Goal: Information Seeking & Learning: Find specific fact

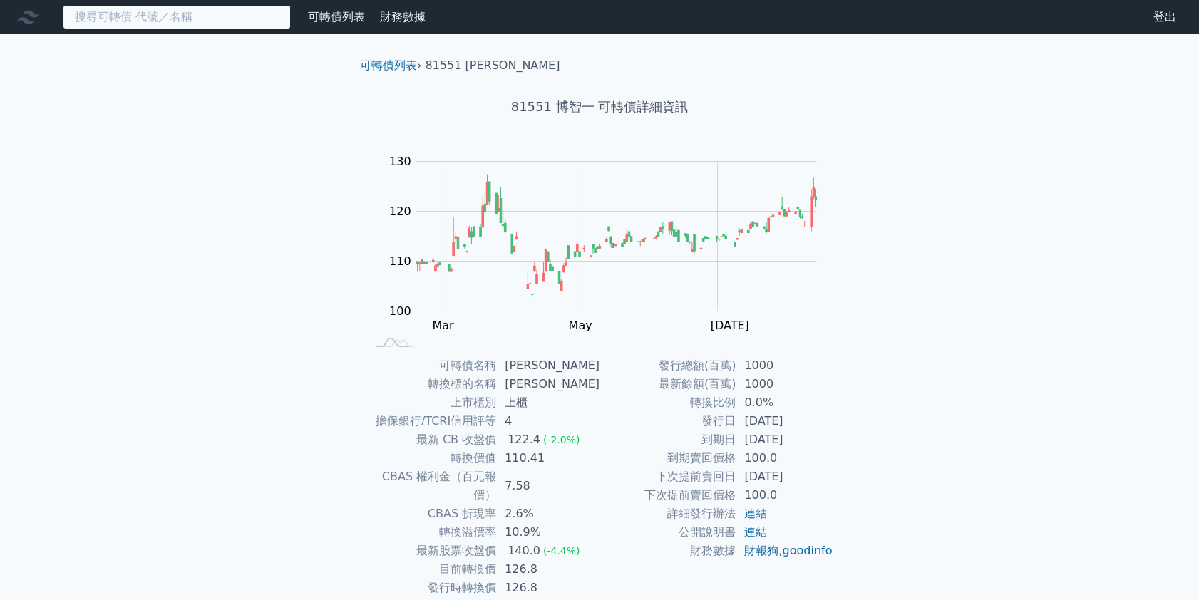
click at [114, 14] on input at bounding box center [177, 17] width 228 height 24
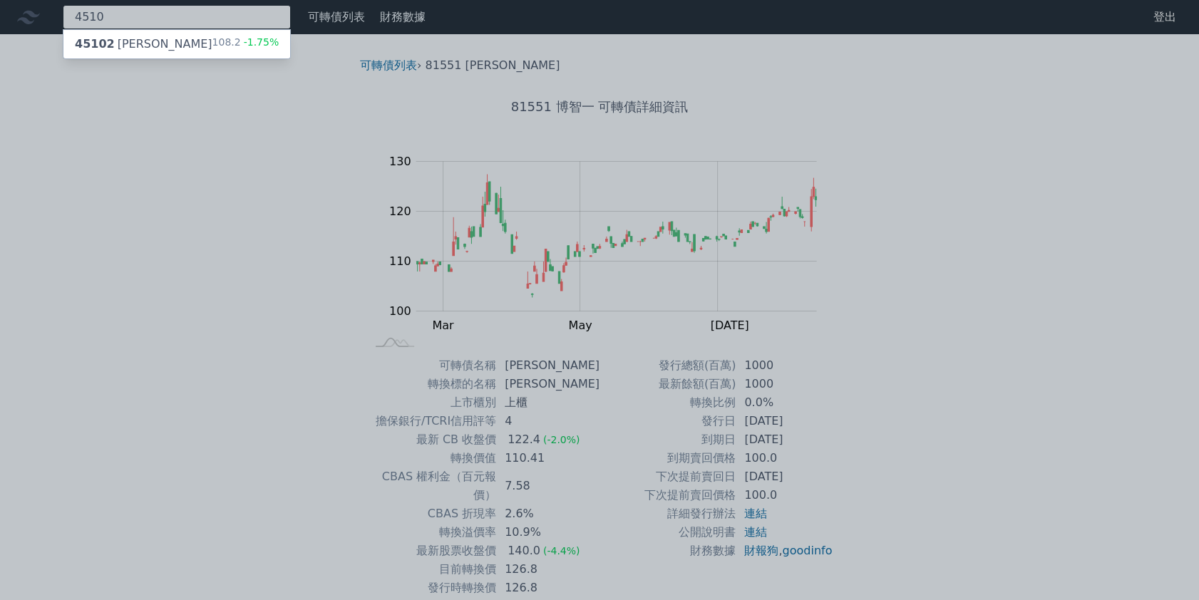
type input "4510"
click at [126, 39] on div "45102 [PERSON_NAME]" at bounding box center [144, 44] width 138 height 17
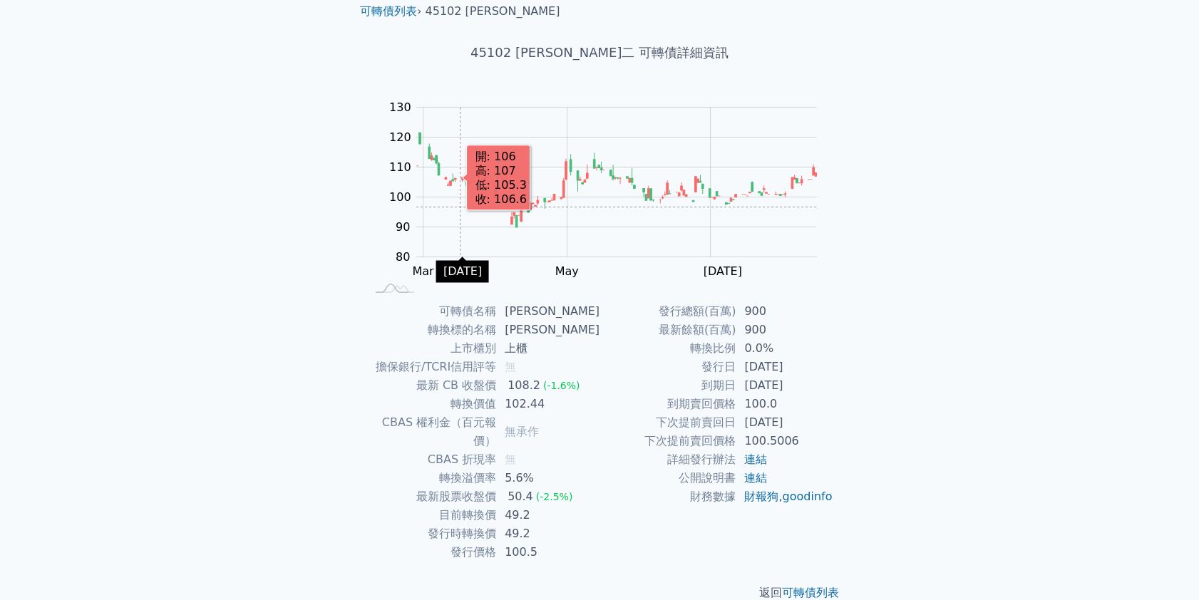
scroll to position [59, 0]
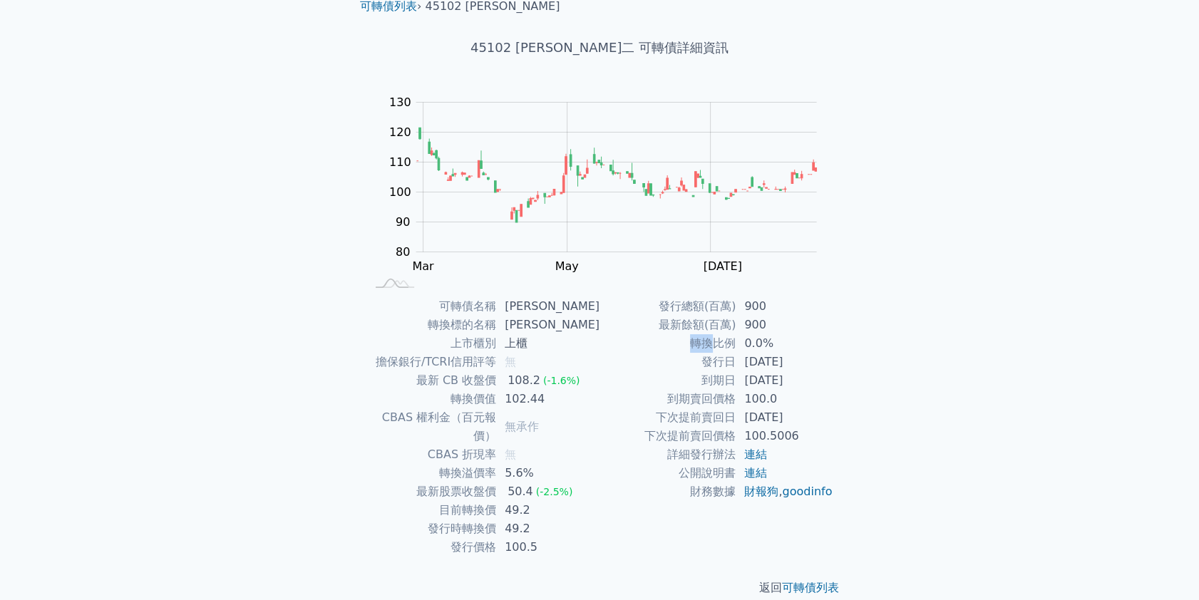
drag, startPoint x: 799, startPoint y: 331, endPoint x: 715, endPoint y: 335, distance: 84.2
click at [715, 335] on tbody "發行總額(百萬) 900 最新餘額(百萬) 900 轉換比例 0.0% 發行日 [DATE] 到期日 [DATE] 到期賣回價格 100.0 下次提前賣回日 …" at bounding box center [717, 399] width 234 height 204
click at [751, 337] on td "0.0%" at bounding box center [785, 343] width 98 height 19
drag, startPoint x: 543, startPoint y: 490, endPoint x: 497, endPoint y: 490, distance: 46.3
click at [497, 501] on tr "目前轉換價 49.2" at bounding box center [483, 510] width 234 height 19
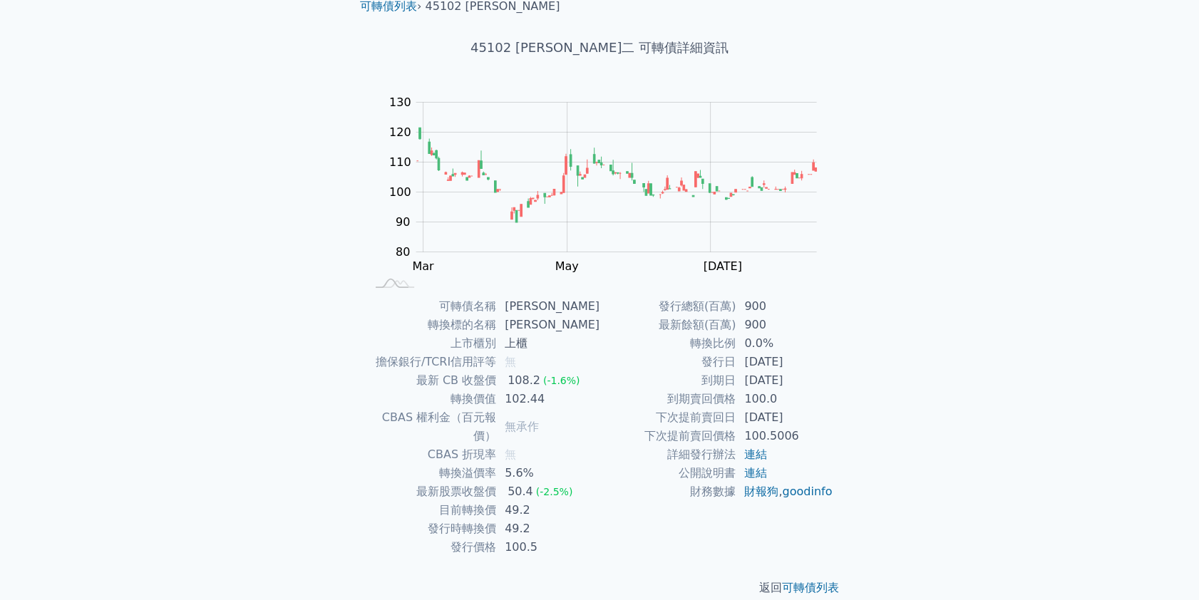
click at [549, 520] on td "49.2" at bounding box center [547, 529] width 103 height 19
drag, startPoint x: 530, startPoint y: 484, endPoint x: 563, endPoint y: 491, distance: 34.3
click at [510, 501] on td "49.2" at bounding box center [547, 510] width 103 height 19
click at [566, 501] on td "49.2" at bounding box center [547, 510] width 103 height 19
click at [566, 520] on td "49.2" at bounding box center [547, 529] width 103 height 19
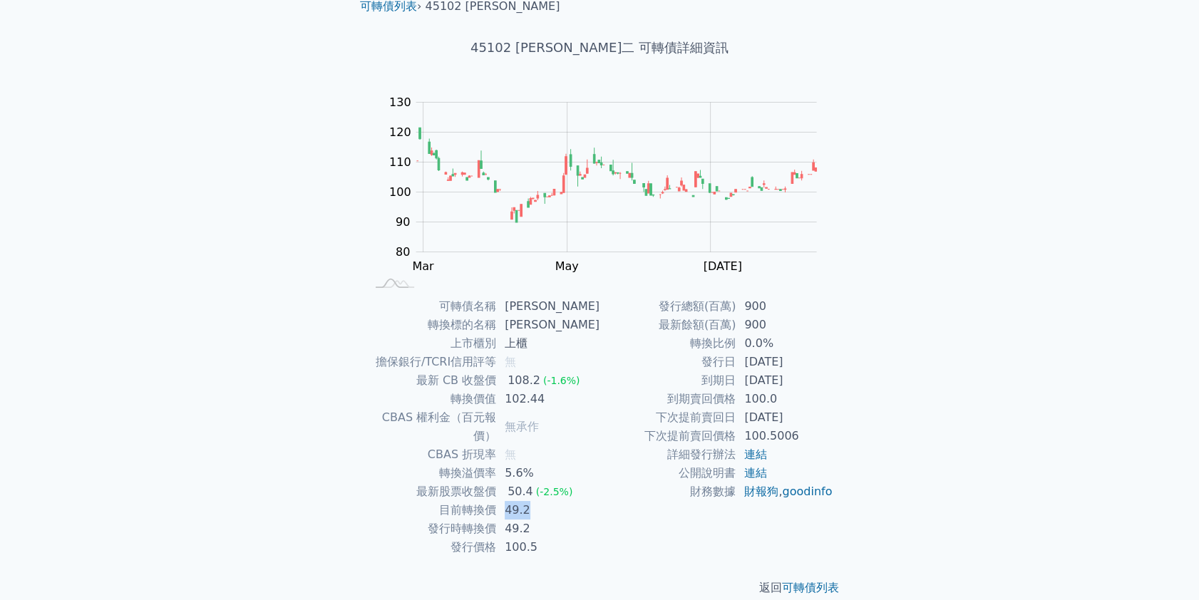
drag, startPoint x: 523, startPoint y: 486, endPoint x: 559, endPoint y: 492, distance: 36.8
click at [506, 501] on td "49.2" at bounding box center [547, 510] width 103 height 19
click at [574, 501] on td "49.2" at bounding box center [547, 510] width 103 height 19
